Goal: Task Accomplishment & Management: Complete application form

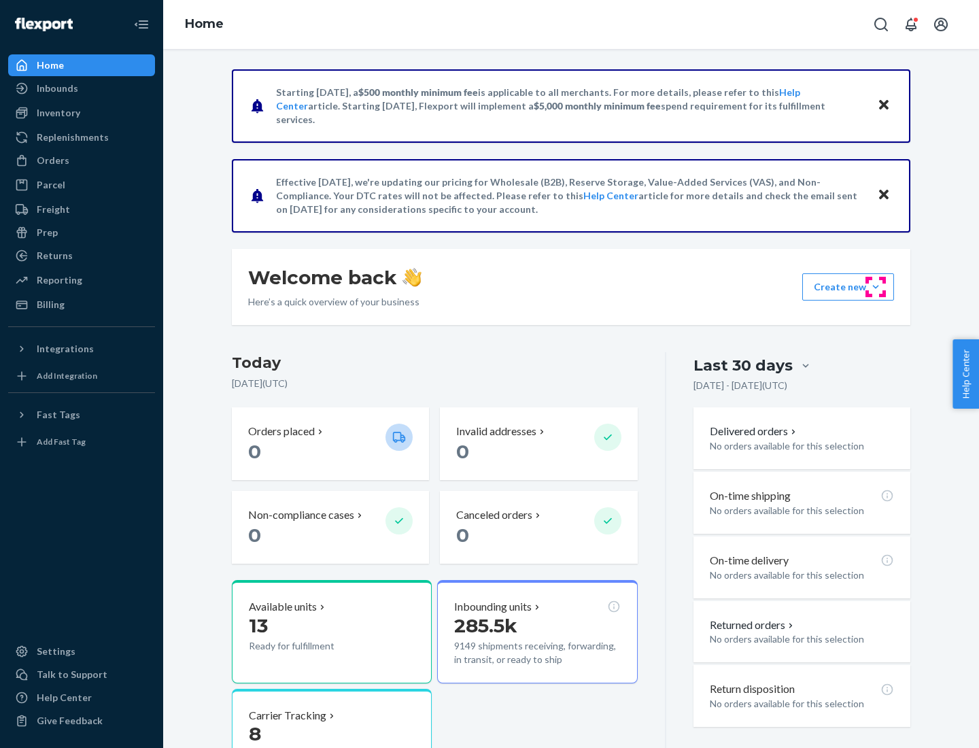
click at [876, 287] on button "Create new Create new inbound Create new order Create new product" at bounding box center [848, 286] width 92 height 27
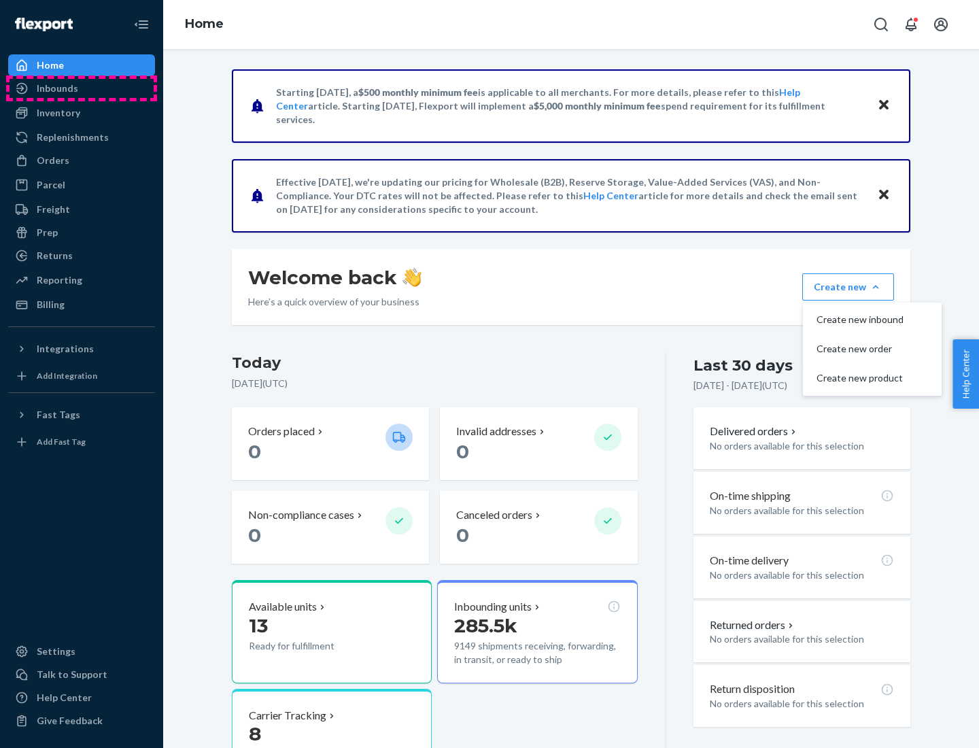
click at [82, 88] on div "Inbounds" at bounding box center [82, 88] width 144 height 19
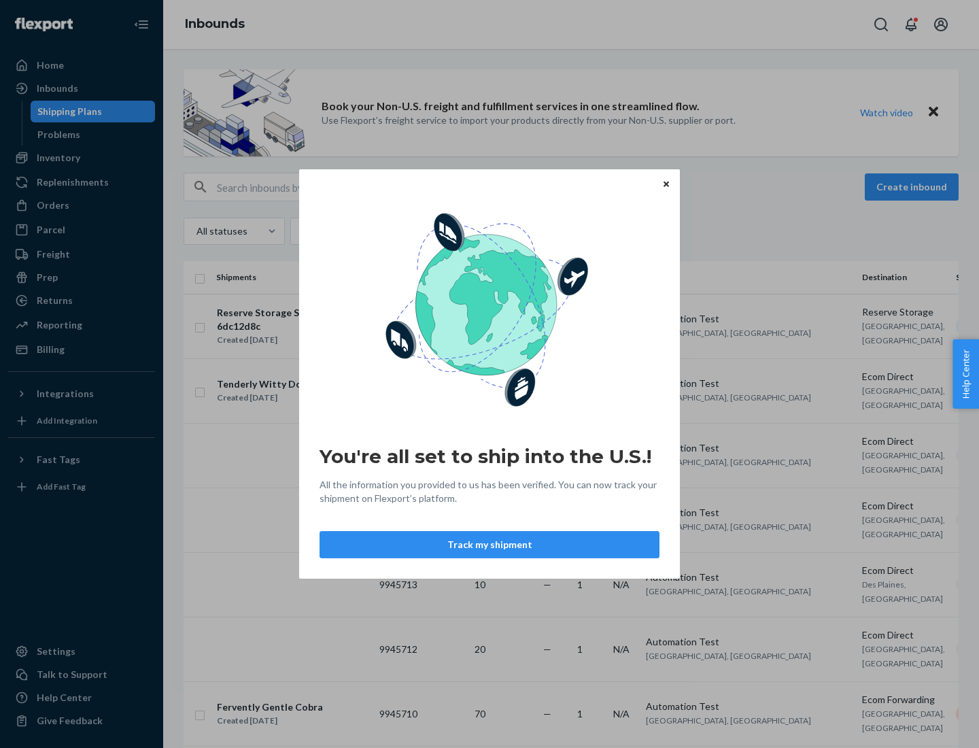
click at [490, 545] on button "Track my shipment" at bounding box center [490, 544] width 340 height 27
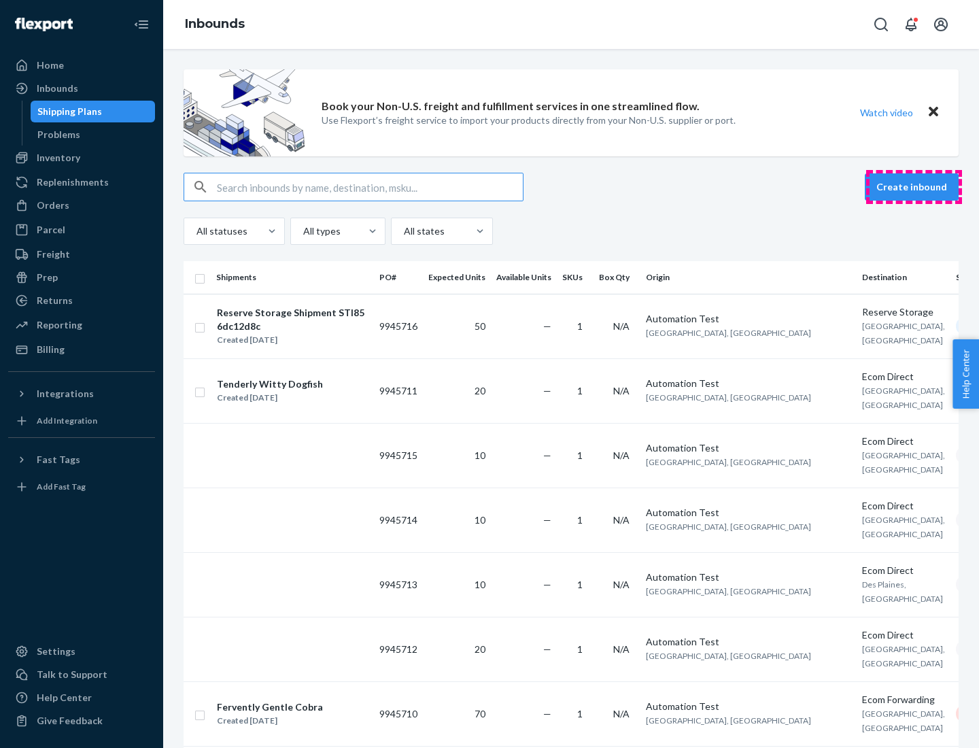
click at [914, 187] on button "Create inbound" at bounding box center [912, 186] width 94 height 27
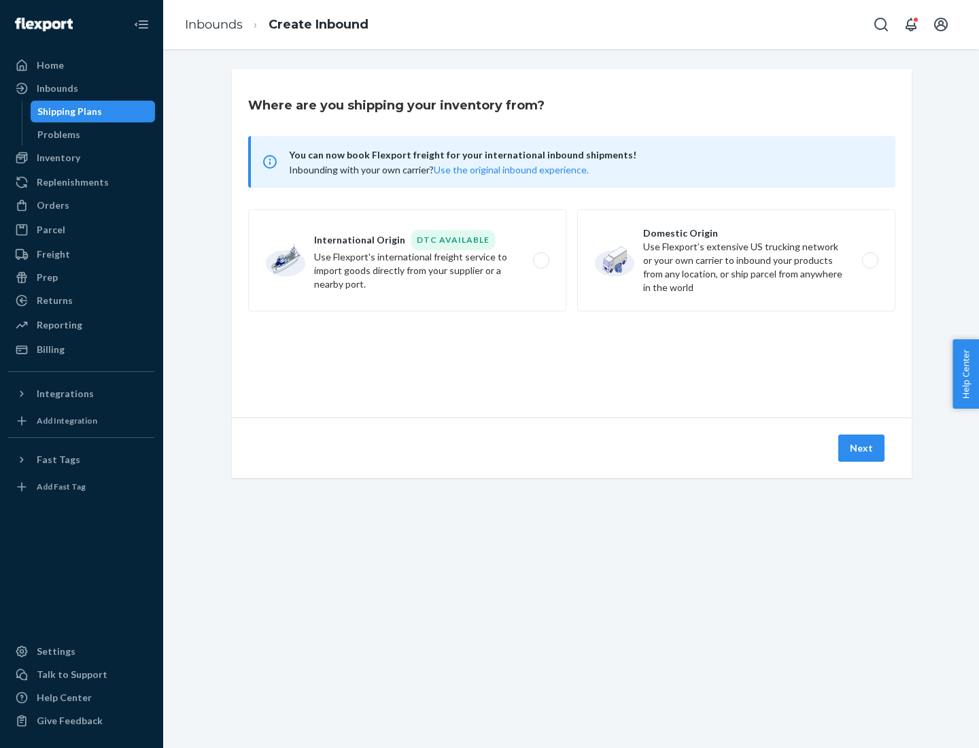
click at [407, 260] on label "International Origin DTC Available Use Flexport's international freight service…" at bounding box center [407, 260] width 318 height 102
click at [541, 260] on input "International Origin DTC Available Use Flexport's international freight service…" at bounding box center [545, 260] width 9 height 9
radio input "true"
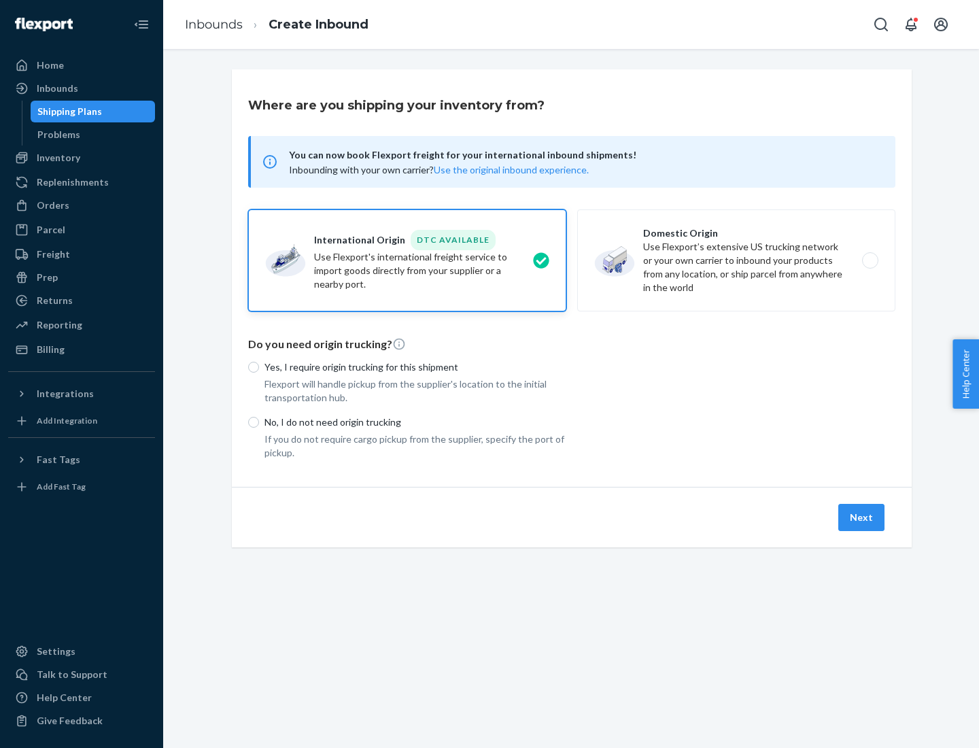
click at [416, 422] on p "No, I do not need origin trucking" at bounding box center [416, 423] width 302 height 14
click at [259, 422] on input "No, I do not need origin trucking" at bounding box center [253, 422] width 11 height 11
radio input "true"
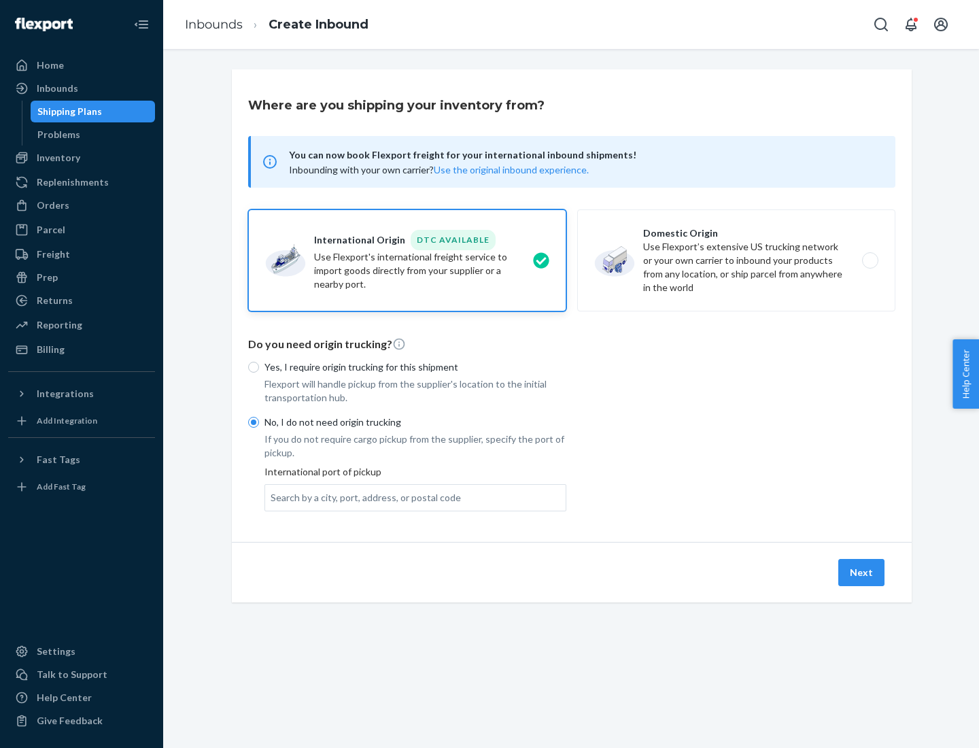
click at [362, 497] on div "Search by a city, port, address, or postal code" at bounding box center [366, 498] width 190 height 14
click at [272, 497] on input "Search by a city, port, address, or postal code" at bounding box center [271, 498] width 1 height 14
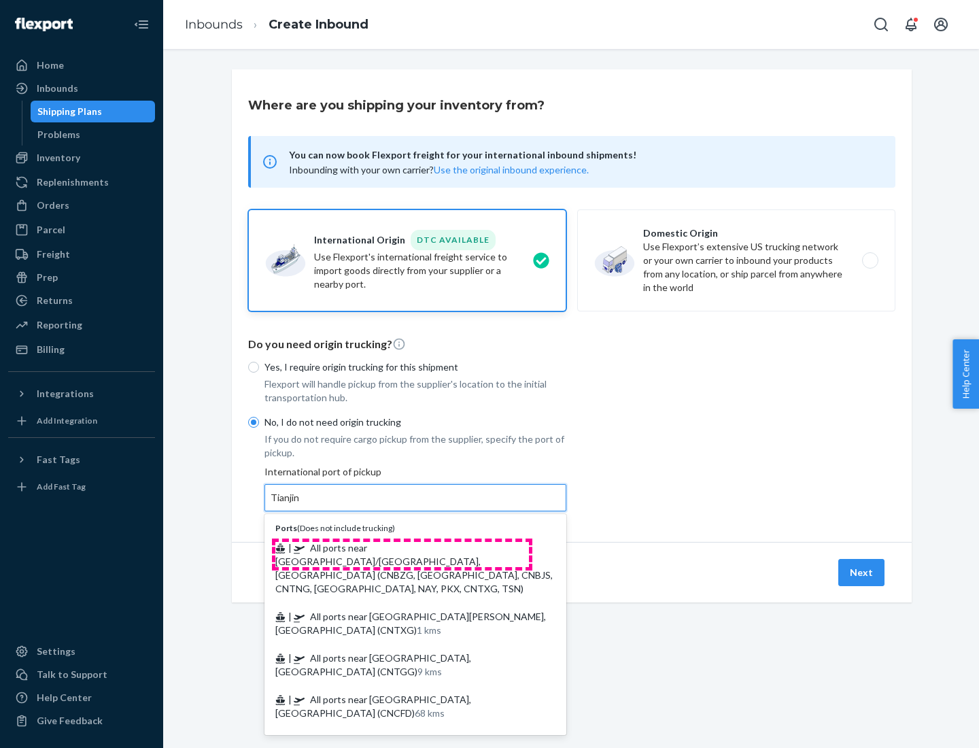
click at [402, 547] on span "| All ports near [GEOGRAPHIC_DATA]/[GEOGRAPHIC_DATA], [GEOGRAPHIC_DATA] (CNBZG,…" at bounding box center [413, 568] width 277 height 52
click at [301, 505] on input "Tianjin" at bounding box center [286, 498] width 30 height 14
type input "All ports near [GEOGRAPHIC_DATA]/[GEOGRAPHIC_DATA], [GEOGRAPHIC_DATA] (CNBZG, […"
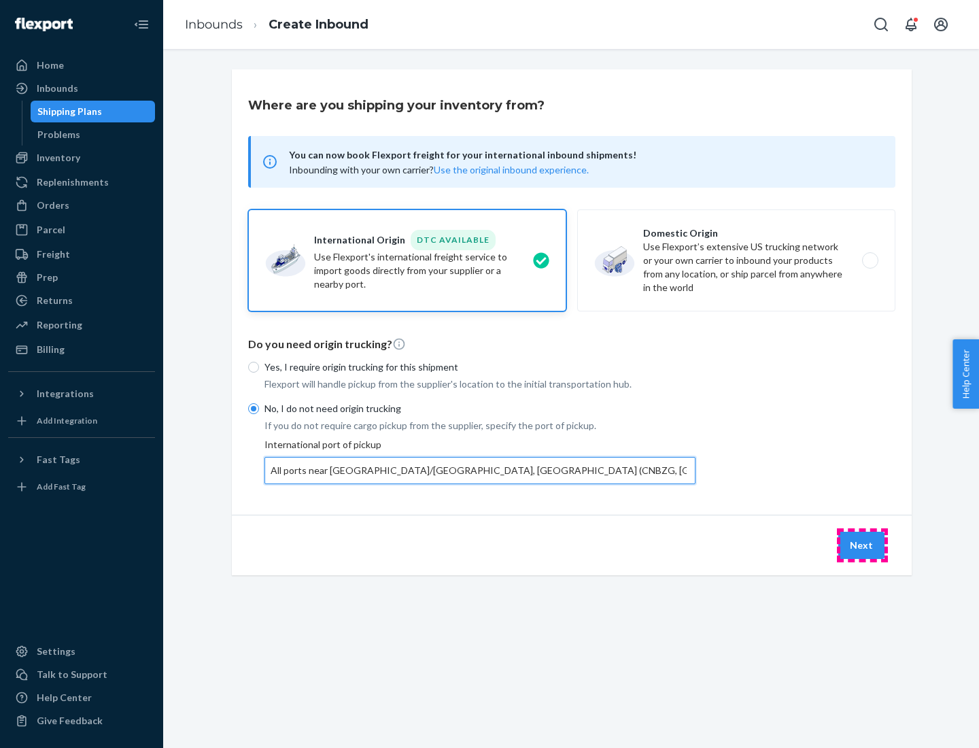
click at [862, 545] on button "Next" at bounding box center [862, 545] width 46 height 27
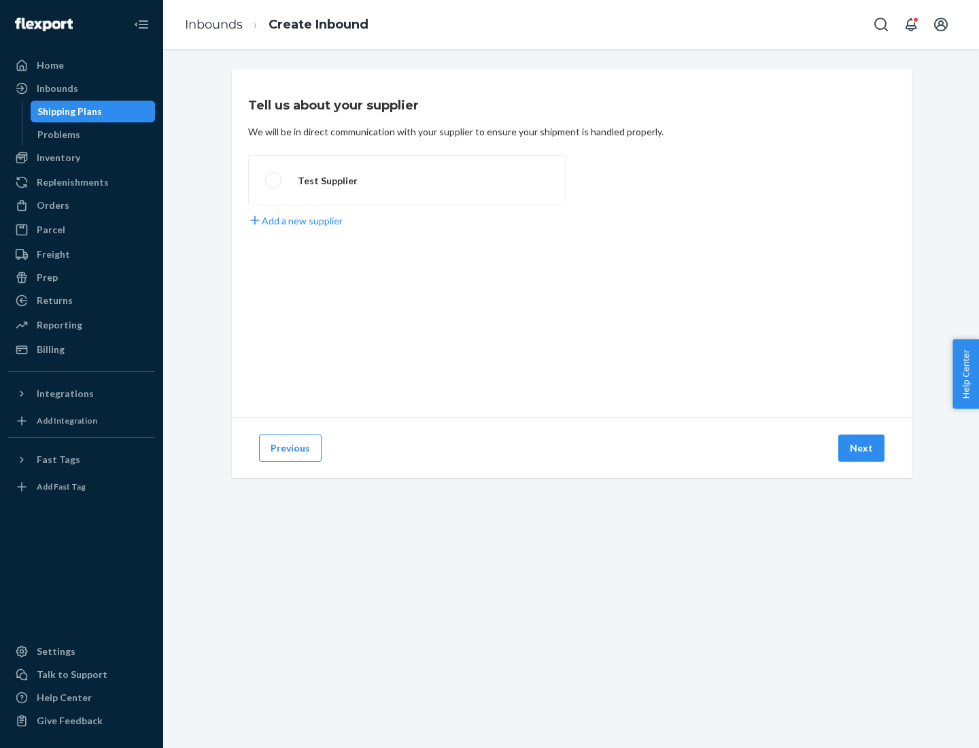
click at [407, 180] on label "Test Supplier" at bounding box center [407, 180] width 318 height 50
click at [274, 180] on input "Test Supplier" at bounding box center [269, 180] width 9 height 9
radio input "true"
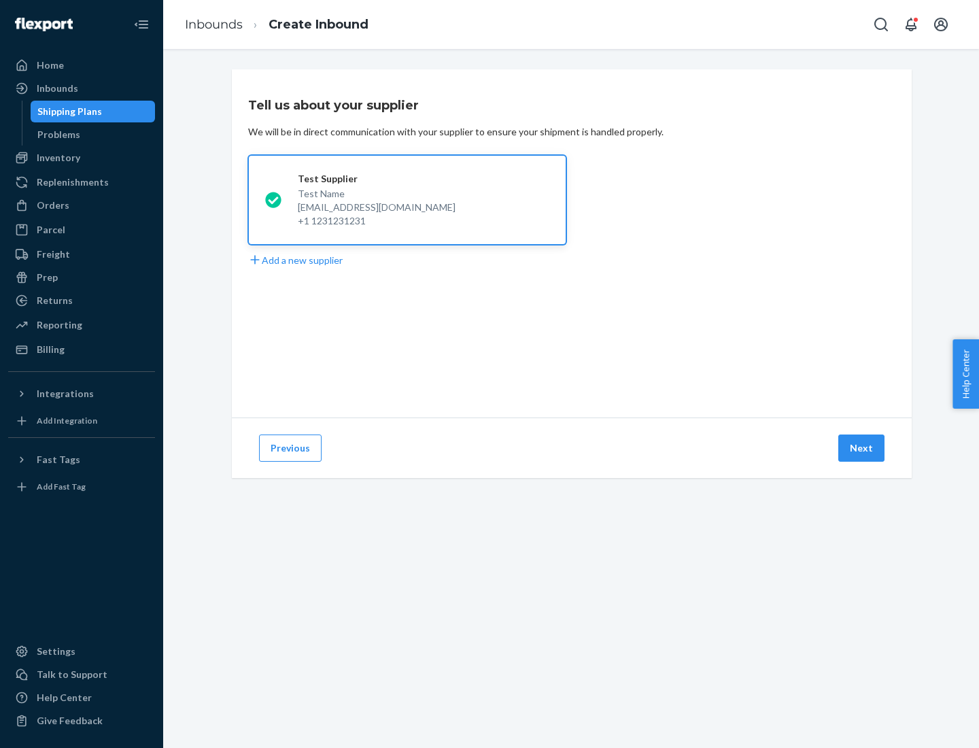
click at [862, 448] on button "Next" at bounding box center [862, 448] width 46 height 27
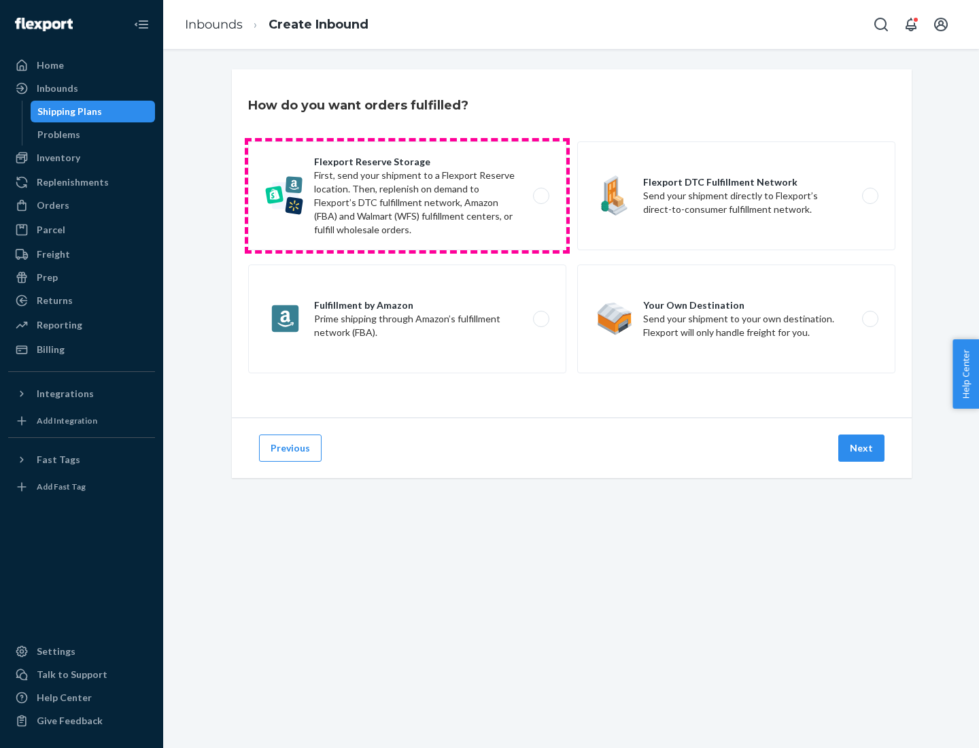
click at [407, 196] on label "Flexport Reserve Storage First, send your shipment to a Flexport Reserve locati…" at bounding box center [407, 195] width 318 height 109
click at [541, 196] on input "Flexport Reserve Storage First, send your shipment to a Flexport Reserve locati…" at bounding box center [545, 196] width 9 height 9
radio input "true"
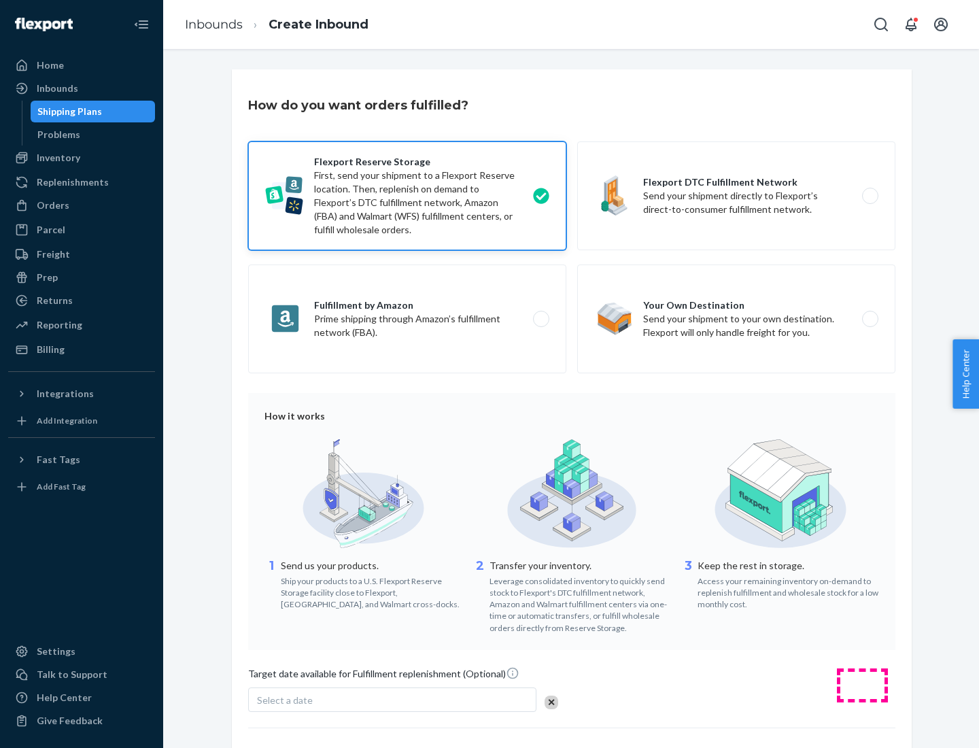
scroll to position [112, 0]
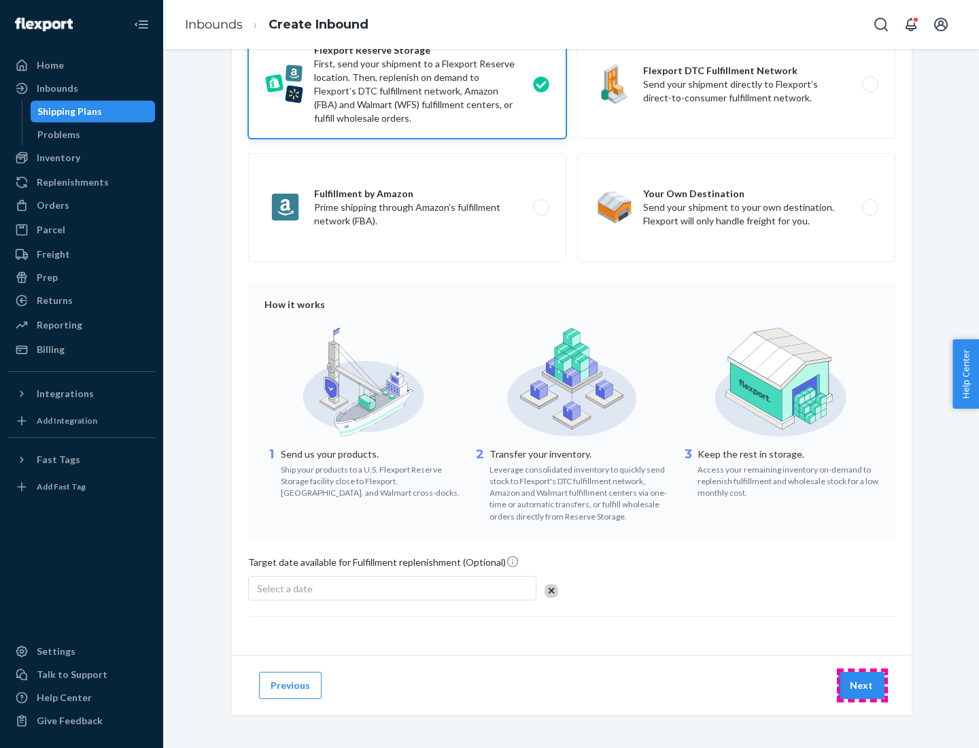
click at [862, 685] on button "Next" at bounding box center [862, 685] width 46 height 27
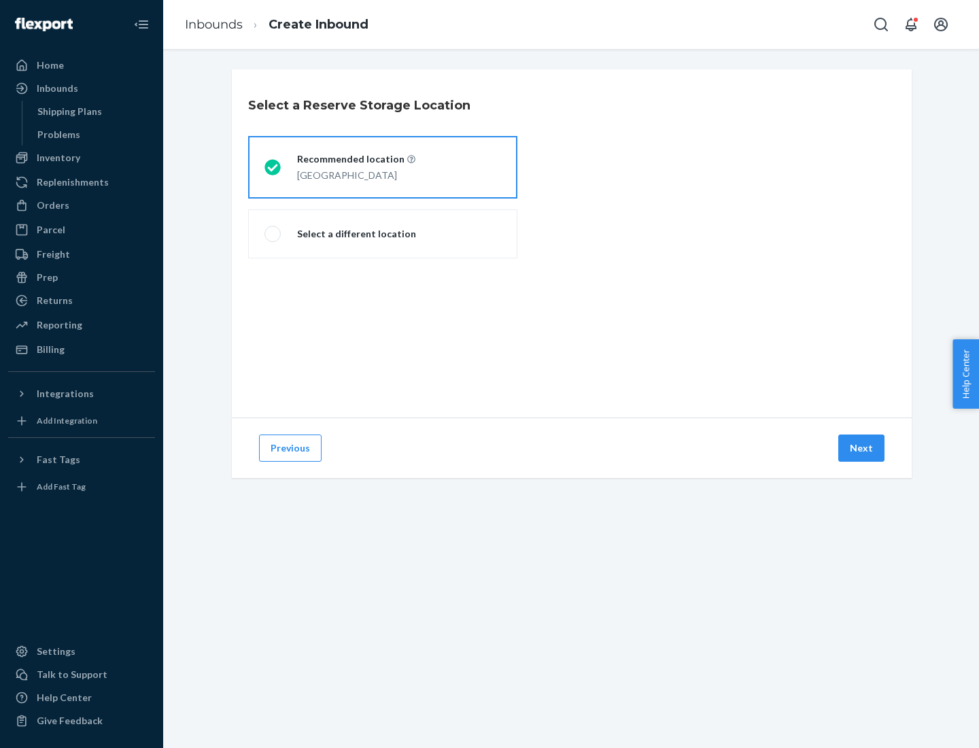
click at [383, 167] on div "[GEOGRAPHIC_DATA]" at bounding box center [356, 174] width 118 height 16
click at [273, 167] on input "Recommended location [GEOGRAPHIC_DATA]" at bounding box center [269, 167] width 9 height 9
click at [862, 448] on button "Next" at bounding box center [862, 448] width 46 height 27
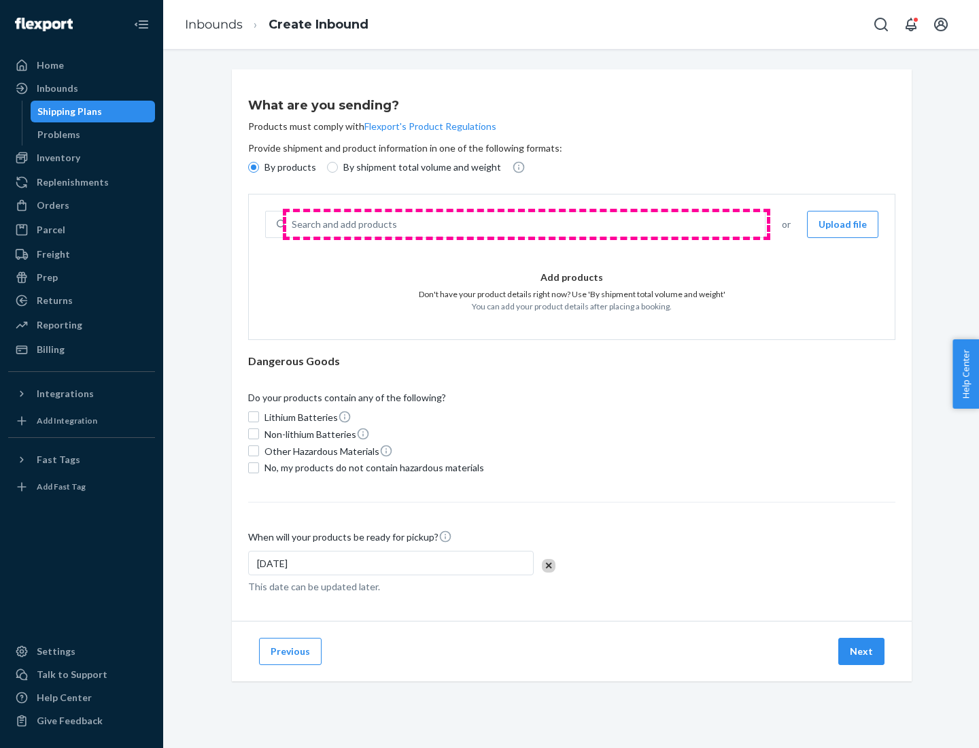
click at [526, 224] on div "Search and add products" at bounding box center [525, 224] width 479 height 24
click at [293, 224] on input "Search and add products" at bounding box center [292, 225] width 1 height 14
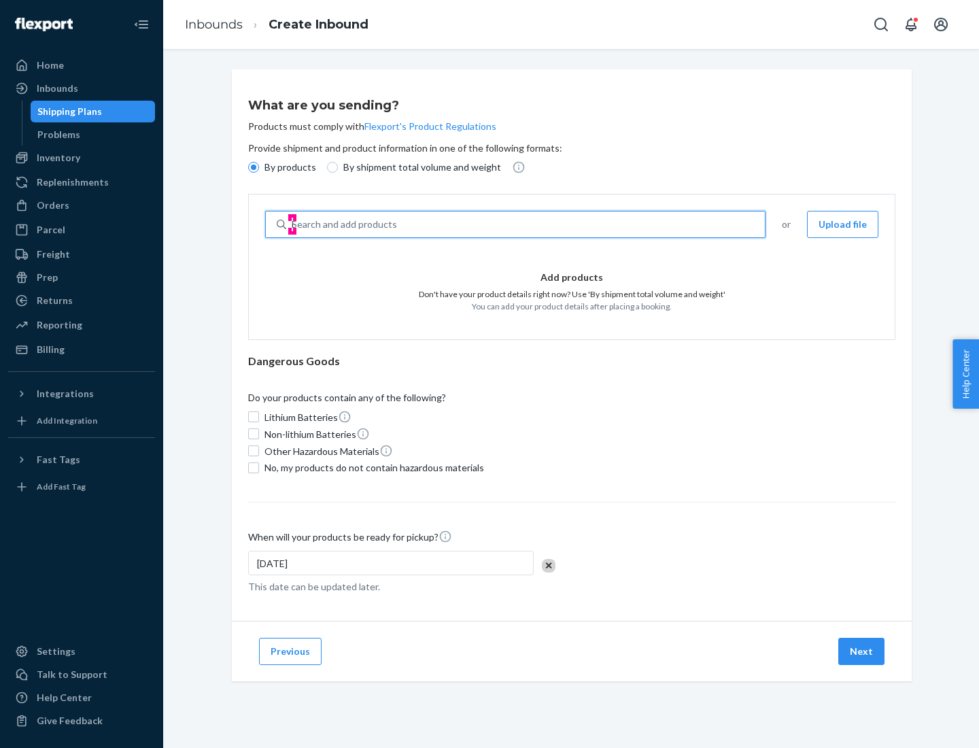
type input "basic"
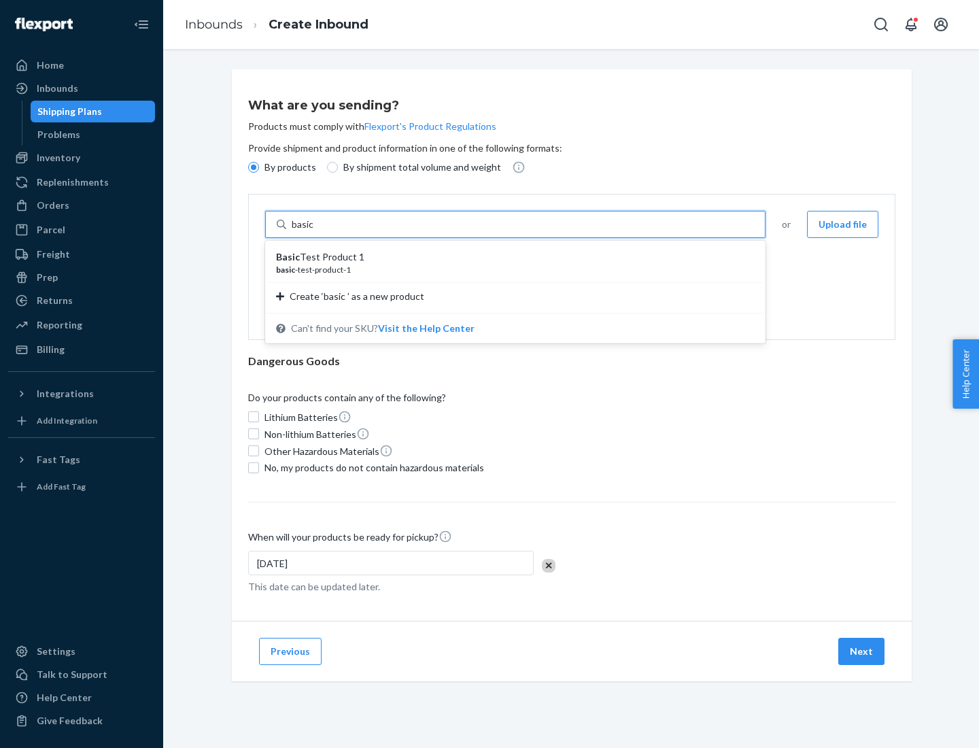
click at [511, 257] on div "Basic Test Product 1" at bounding box center [510, 257] width 468 height 14
click at [316, 231] on input "basic" at bounding box center [304, 225] width 24 height 14
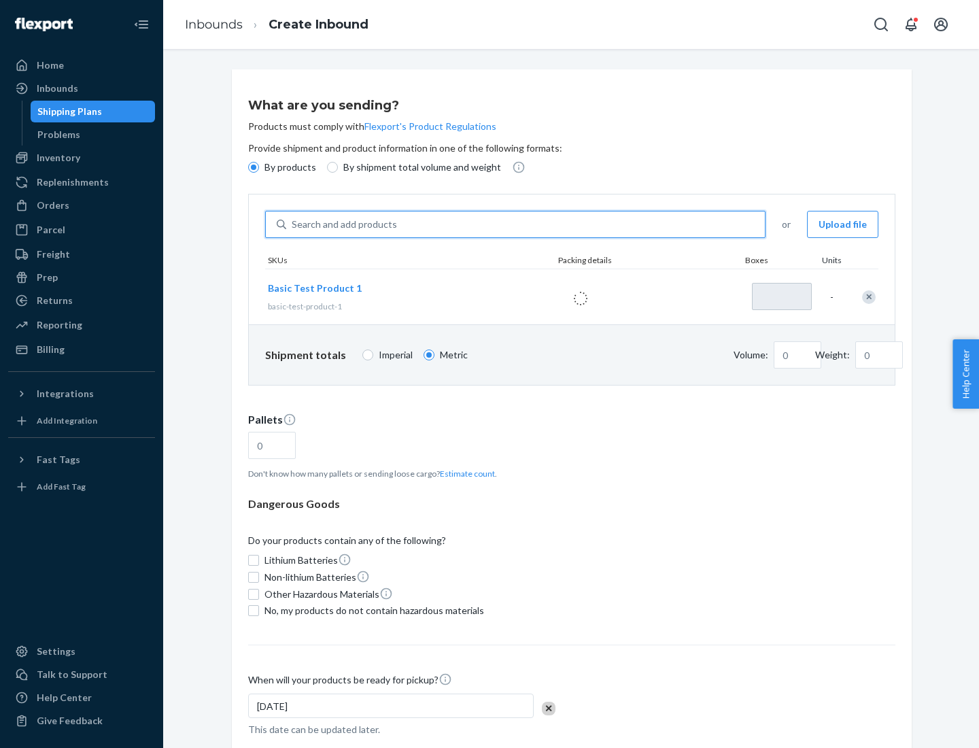
type input "1"
type input "1.09"
type input "3.27"
type input "3"
type input "0.01"
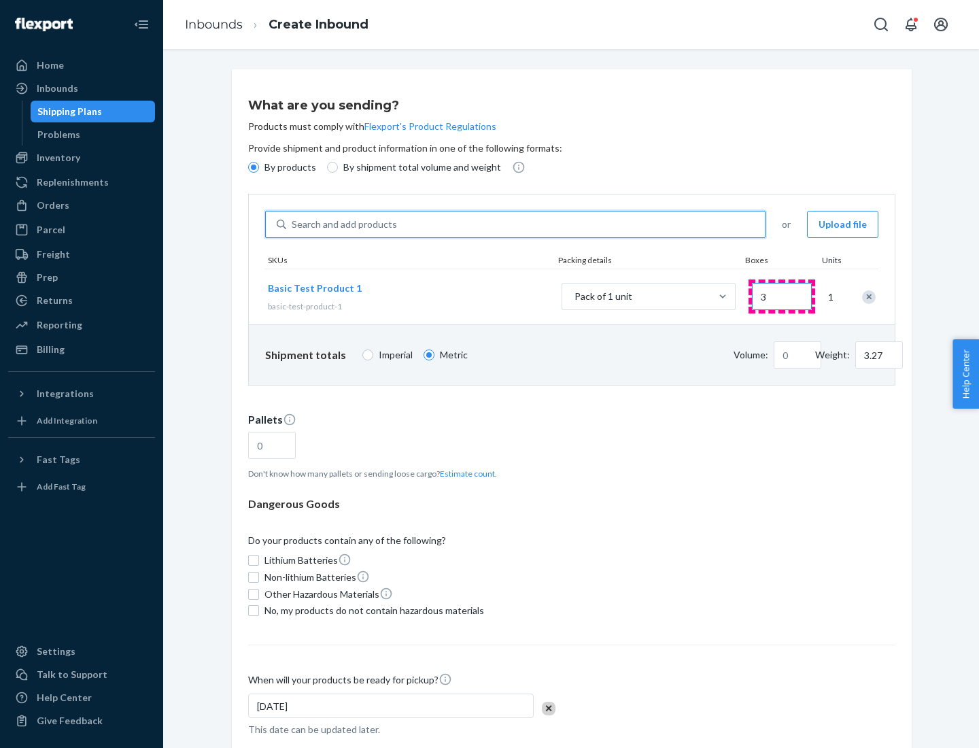
type input "32.66"
type input "30"
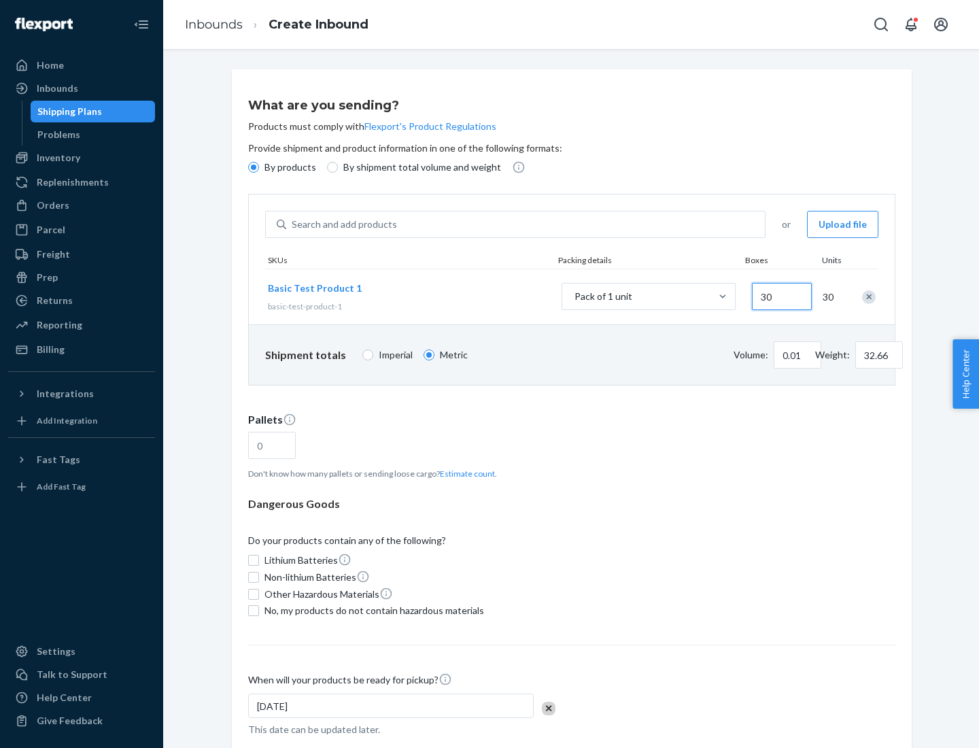
type input "0.07"
type input "326.59"
type input "300"
type input "0.68"
type input "3265.86"
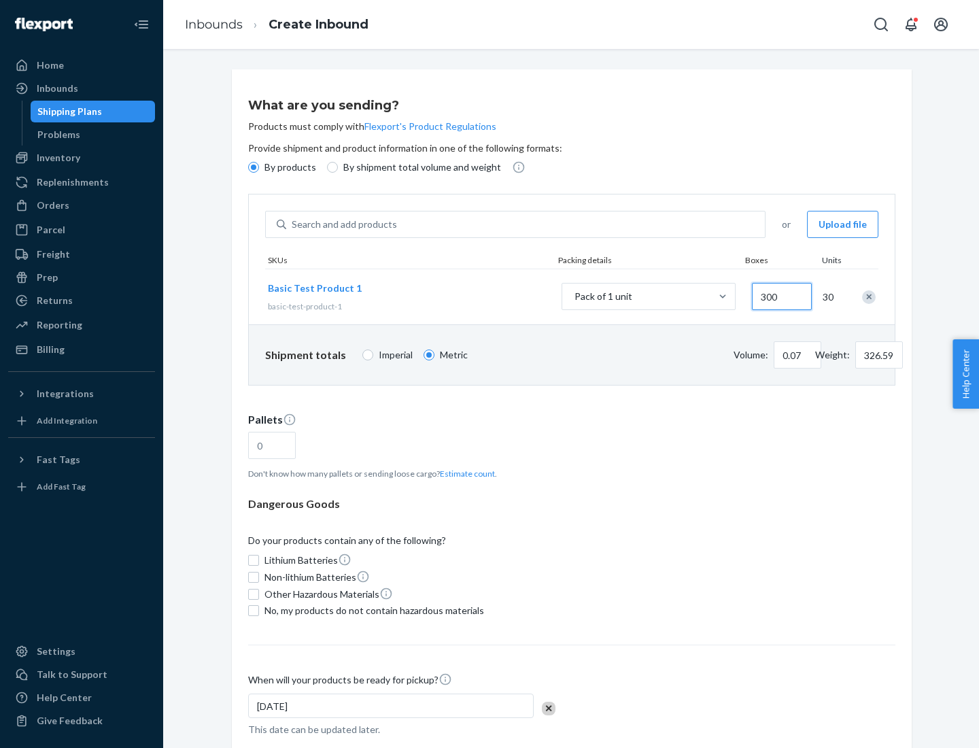
type input "3000"
type input "1.09"
type input "1"
type input "10.89"
type input "10"
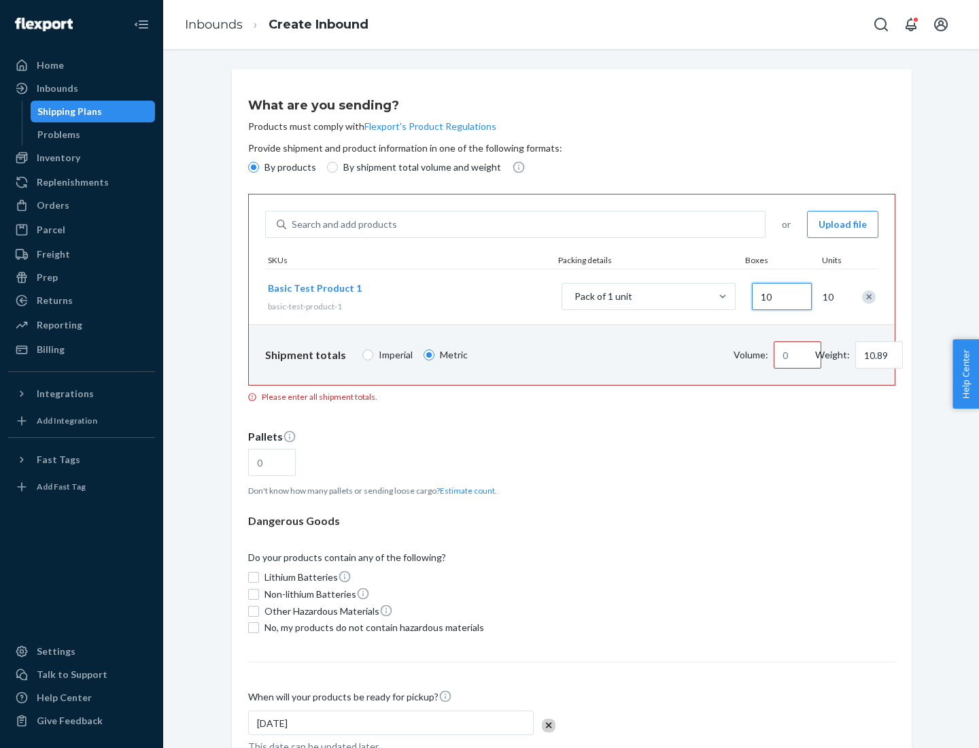
type input "0.02"
type input "108.86"
type input "100"
type input "0.23"
type input "1088.62"
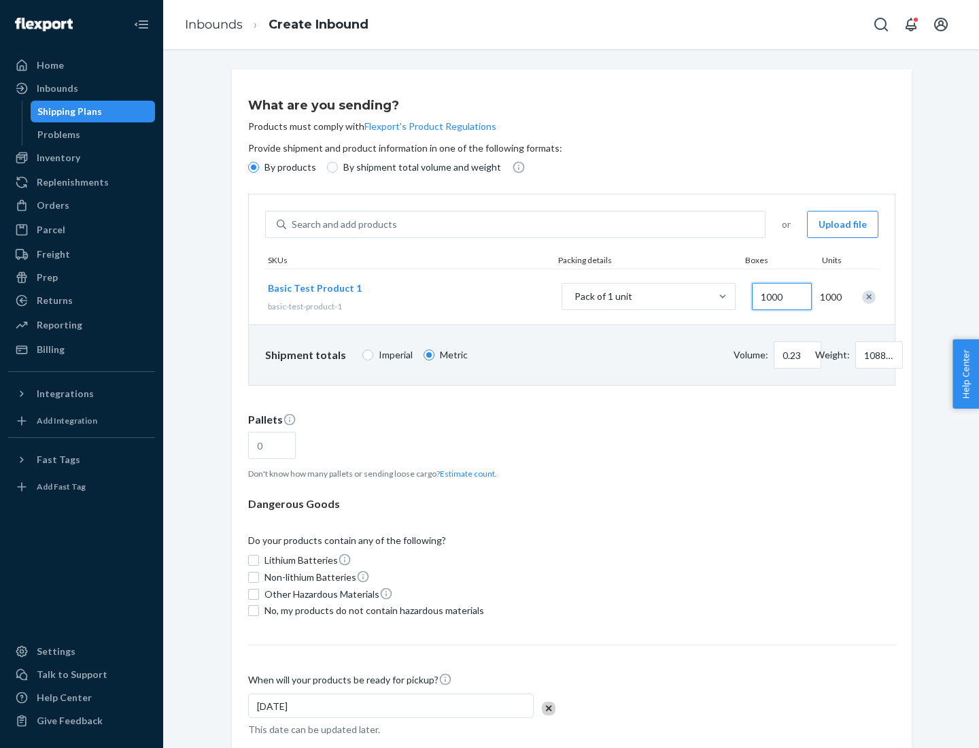
scroll to position [47, 0]
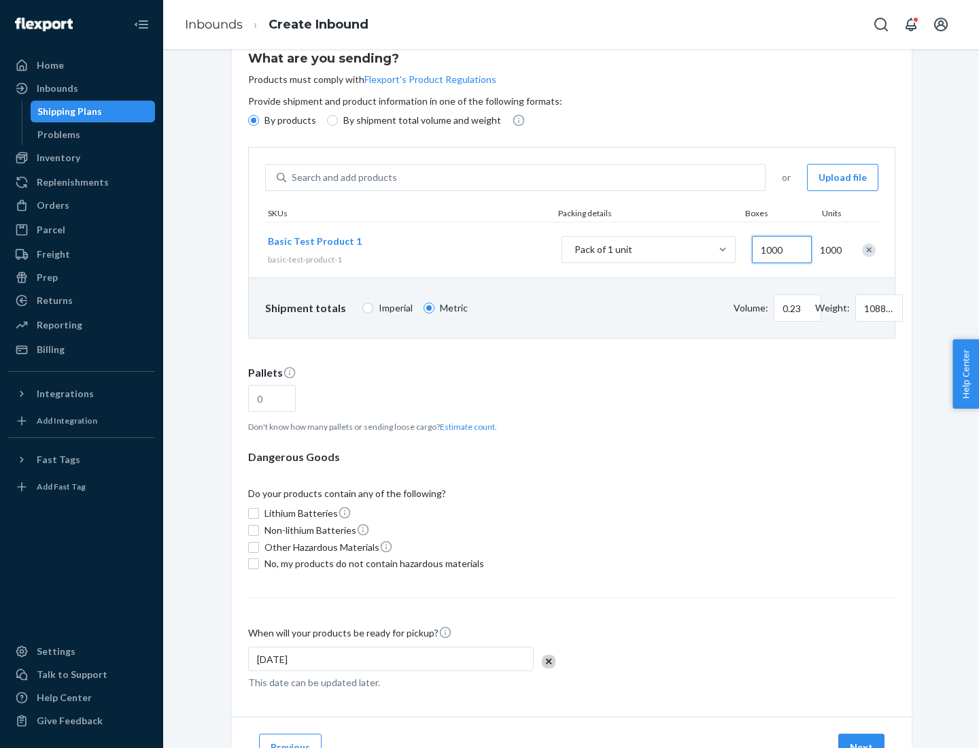
type input "1000"
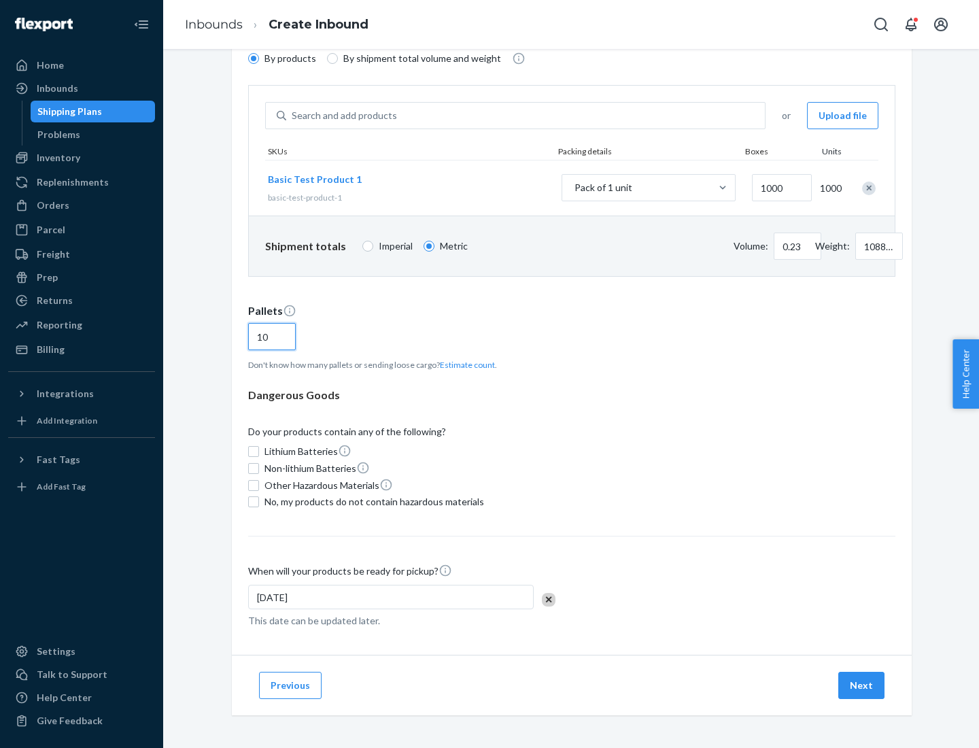
type input "10"
click at [372, 502] on span "No, my products do not contain hazardous materials" at bounding box center [375, 502] width 220 height 14
click at [259, 502] on input "No, my products do not contain hazardous materials" at bounding box center [253, 501] width 11 height 11
checkbox input "true"
click at [862, 686] on button "Next" at bounding box center [862, 685] width 46 height 27
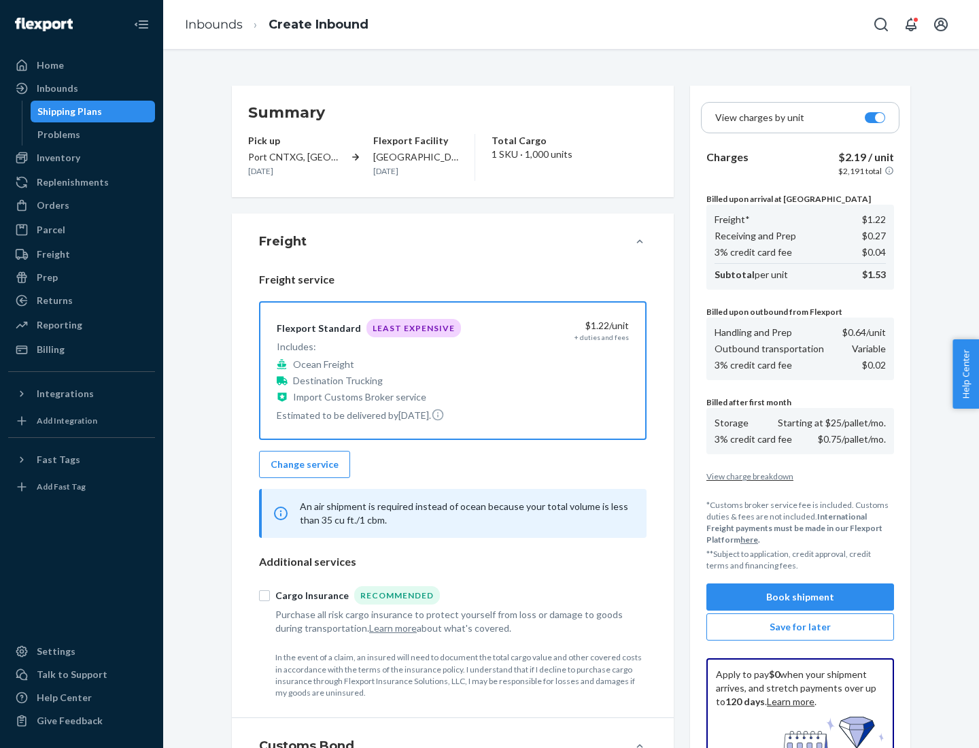
scroll to position [199, 0]
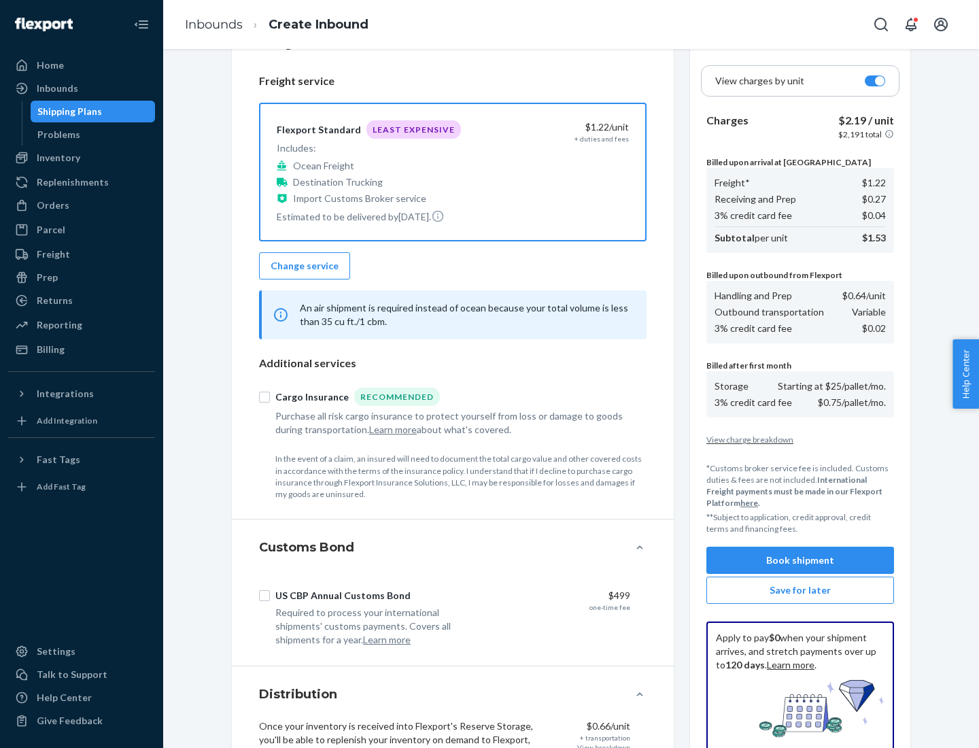
click at [800, 560] on button "Book shipment" at bounding box center [801, 560] width 188 height 27
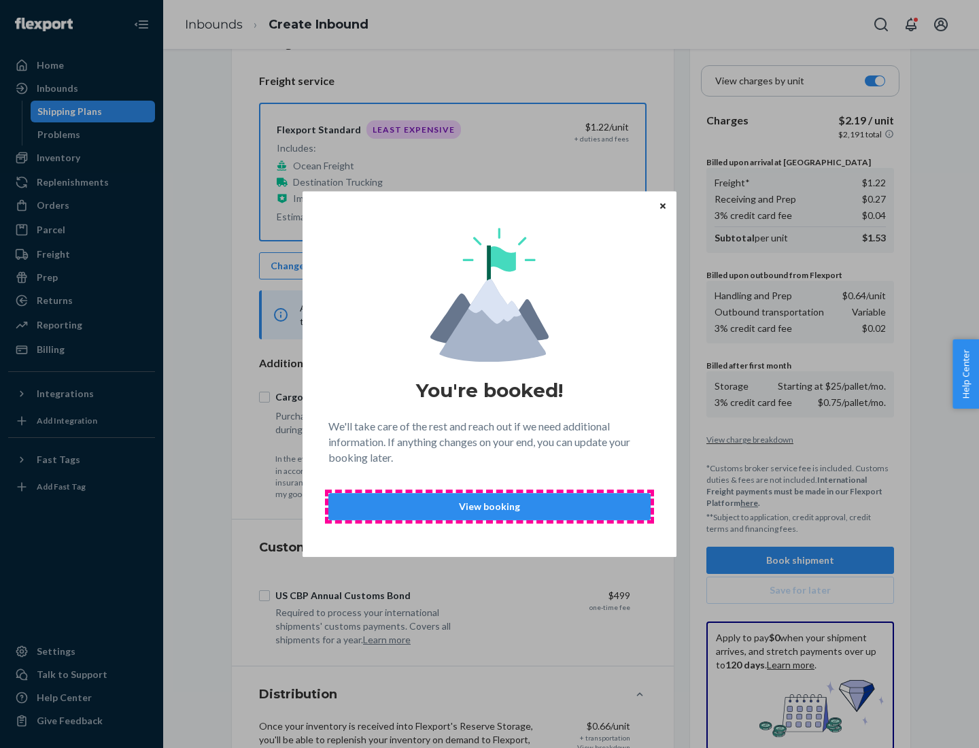
click at [490, 506] on p "View booking" at bounding box center [489, 507] width 299 height 14
